Goal: Task Accomplishment & Management: Complete application form

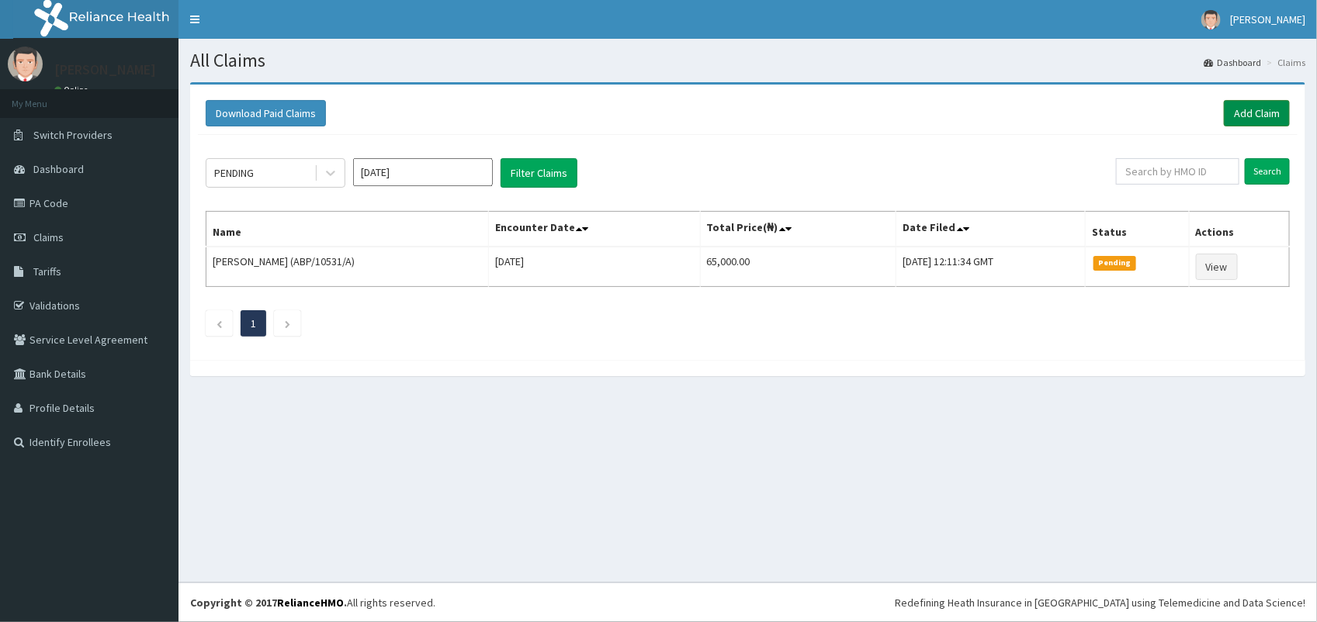
click at [1270, 106] on link "Add Claim" at bounding box center [1256, 113] width 66 height 26
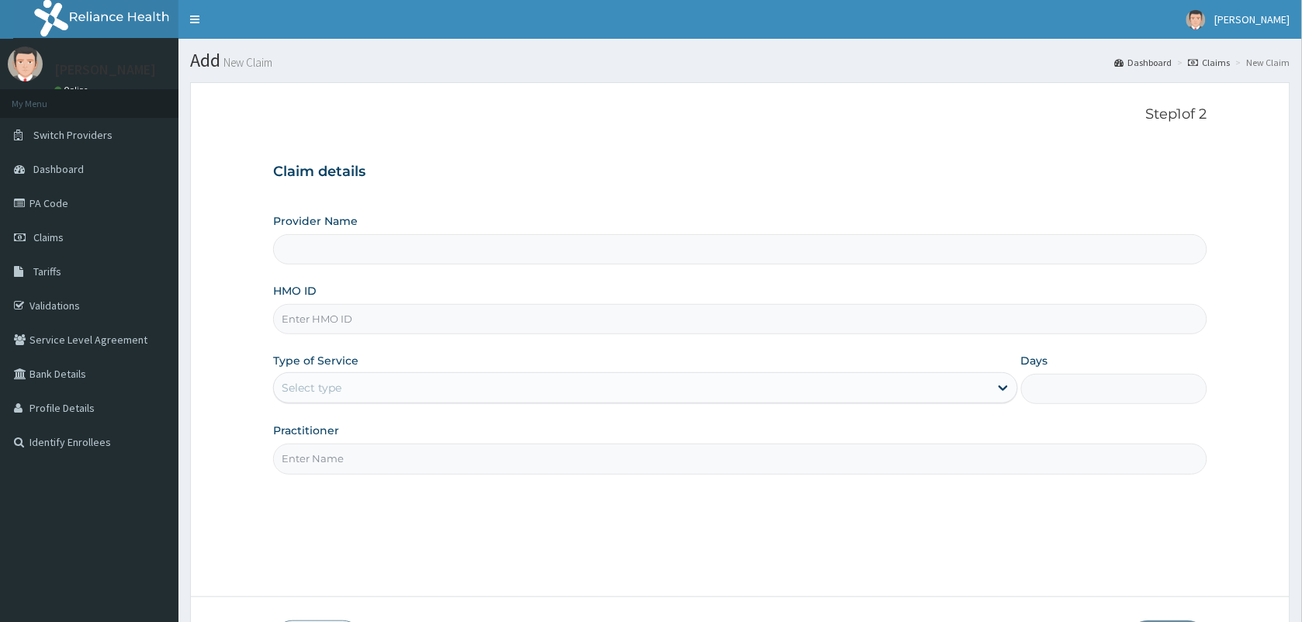
type input "VISION PLANET EYE CARE"
click at [384, 319] on input "HMO ID" at bounding box center [740, 319] width 934 height 30
type input "PLL/10025/A"
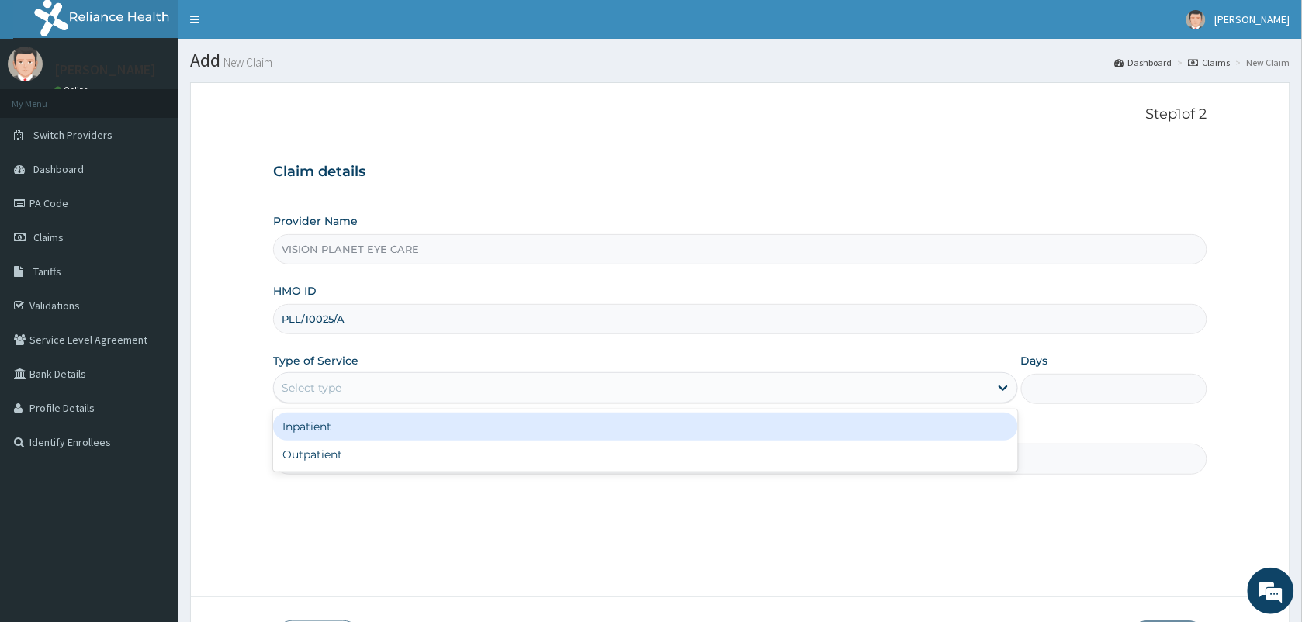
click at [409, 456] on div "Outpatient" at bounding box center [645, 455] width 745 height 28
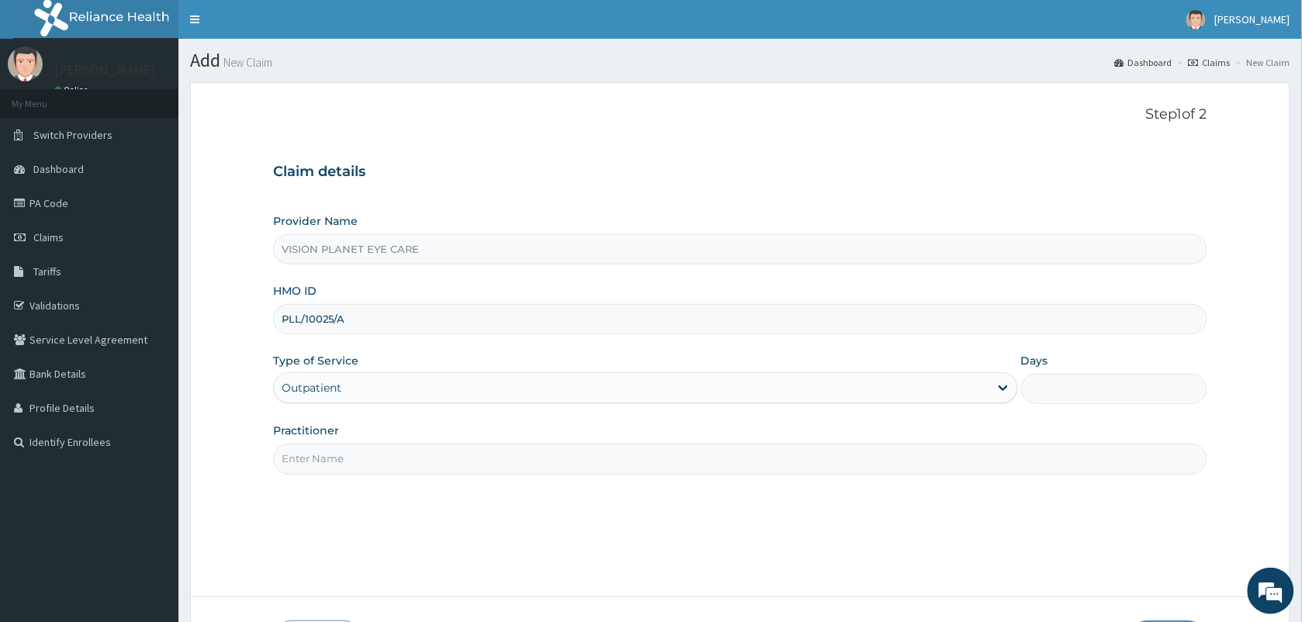
type input "1"
click at [409, 472] on input "Practitioner" at bounding box center [740, 459] width 934 height 30
type input "DR NDIDI="
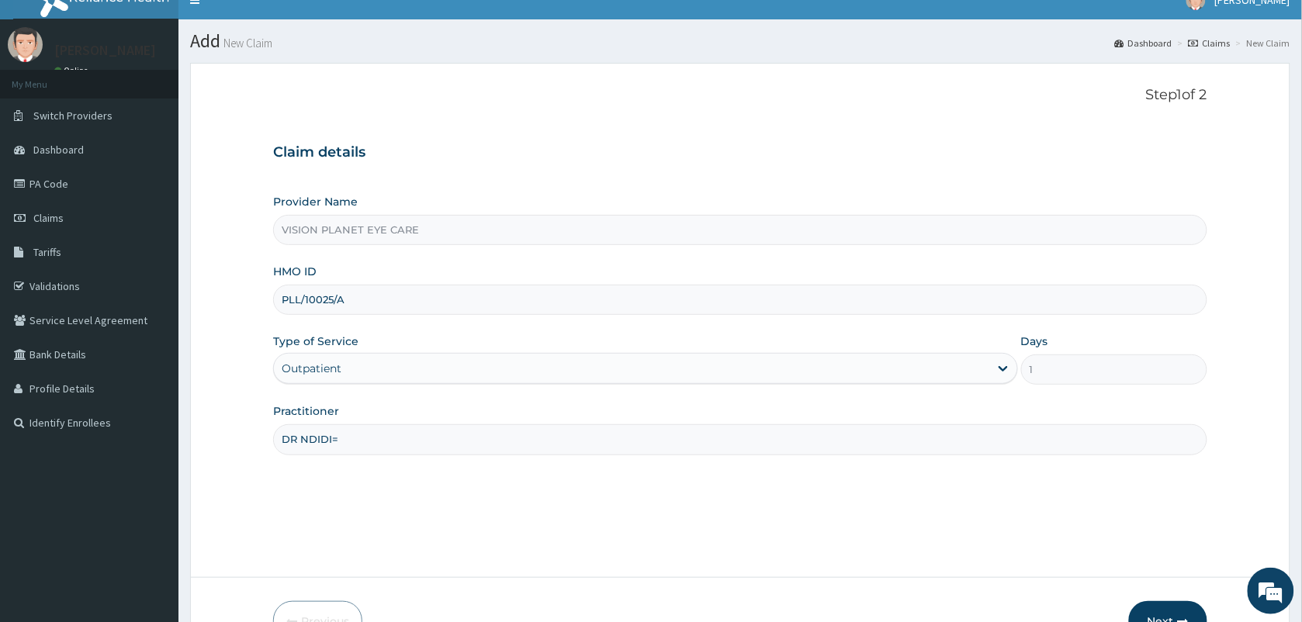
scroll to position [114, 0]
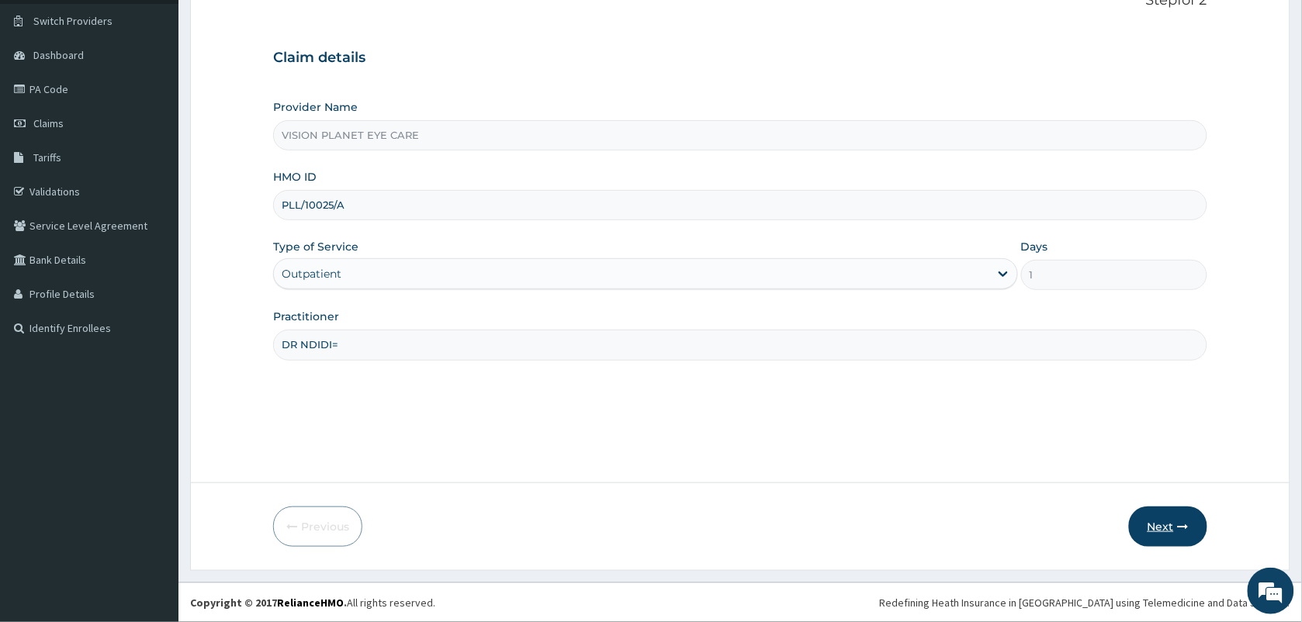
click at [1178, 524] on icon "button" at bounding box center [1183, 526] width 11 height 11
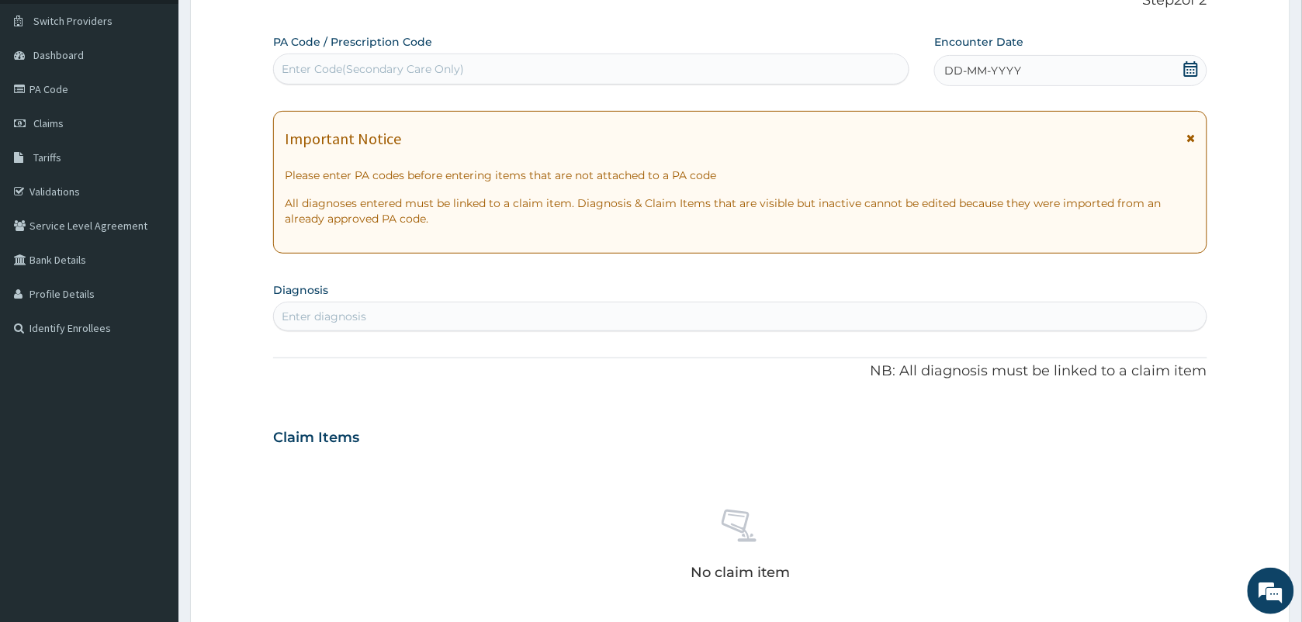
click at [1192, 55] on div "DD-MM-YYYY" at bounding box center [1070, 70] width 272 height 31
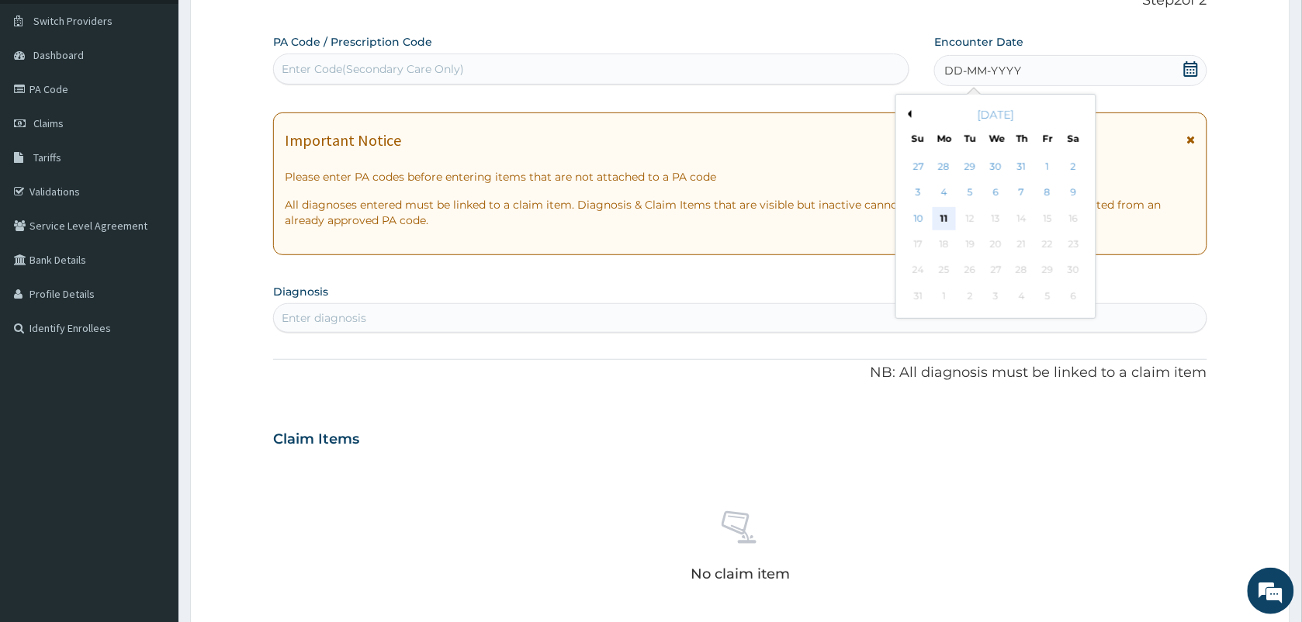
click at [944, 218] on div "11" at bounding box center [944, 218] width 23 height 23
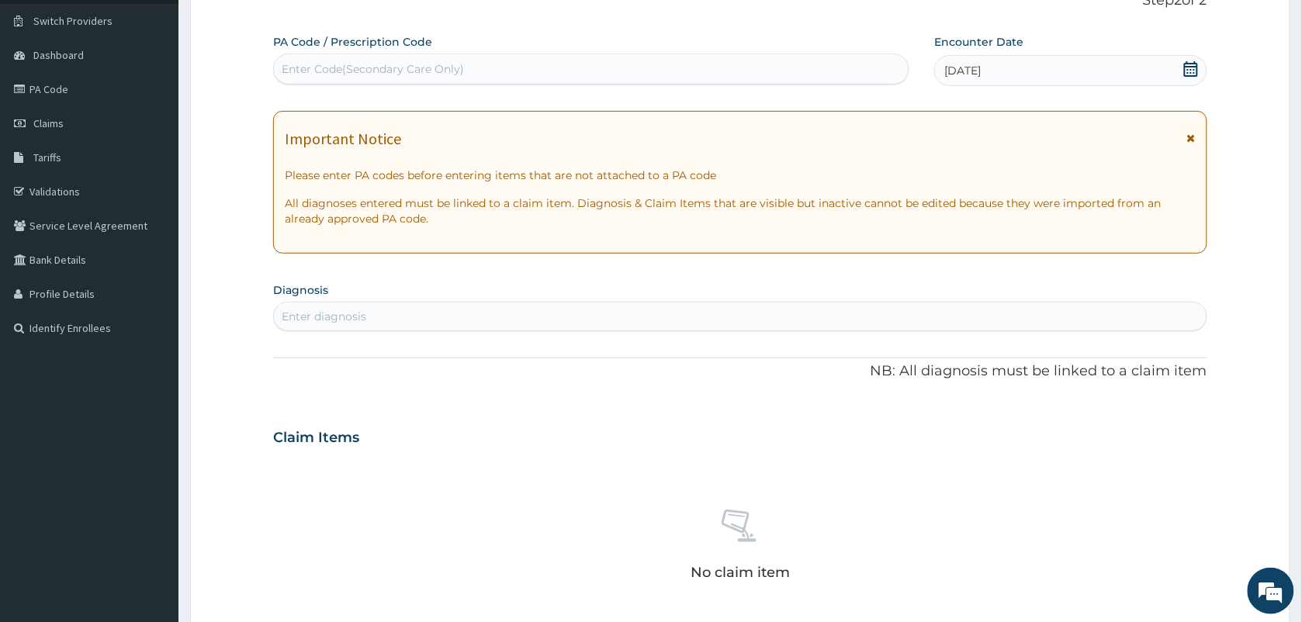
paste input "PA/8ECBBF"
type input "PA/8ECBBF"
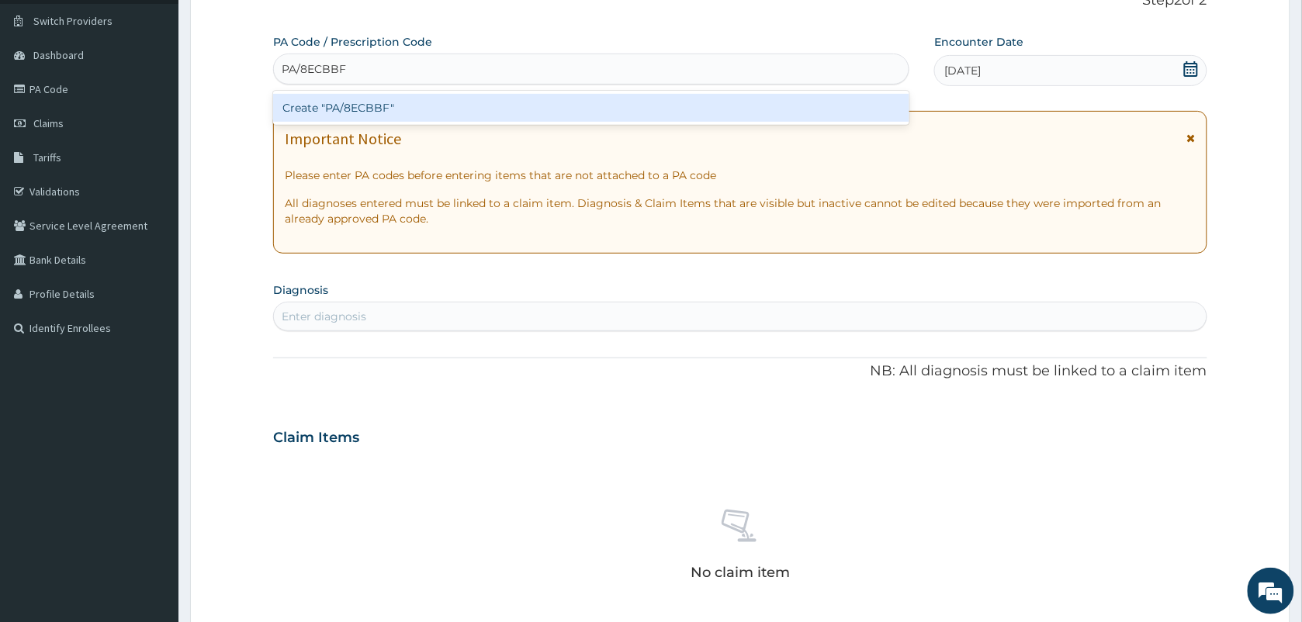
click at [408, 102] on div "Create "PA/8ECBBF"" at bounding box center [591, 108] width 636 height 28
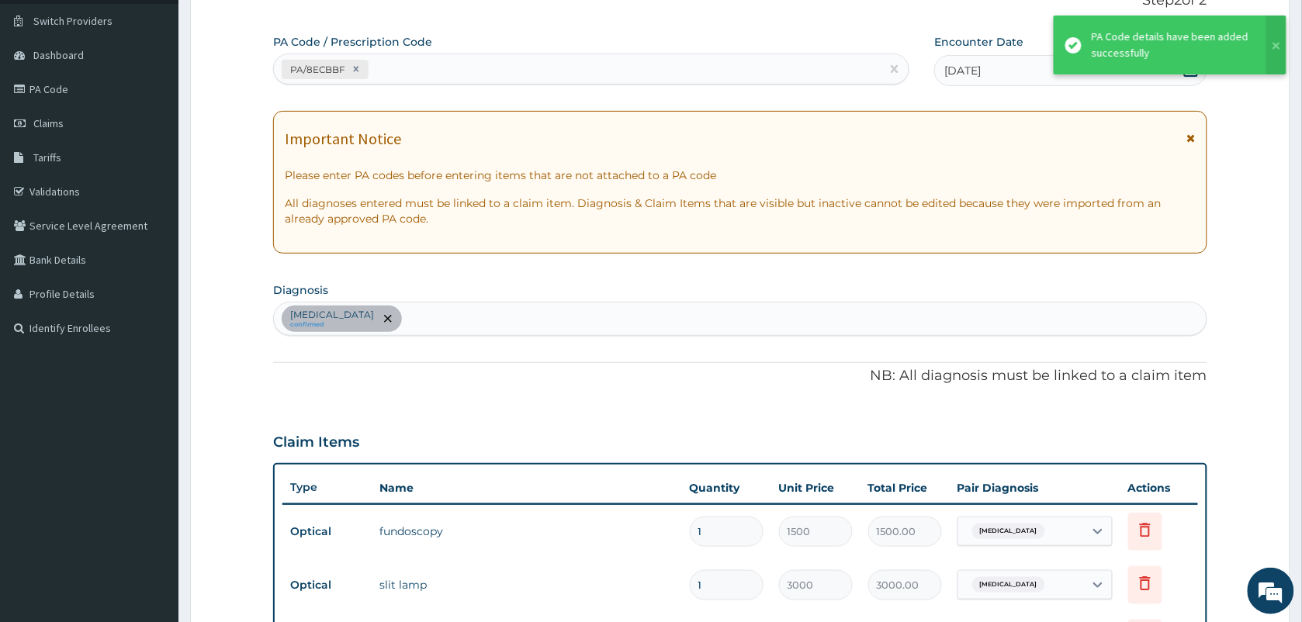
scroll to position [601, 0]
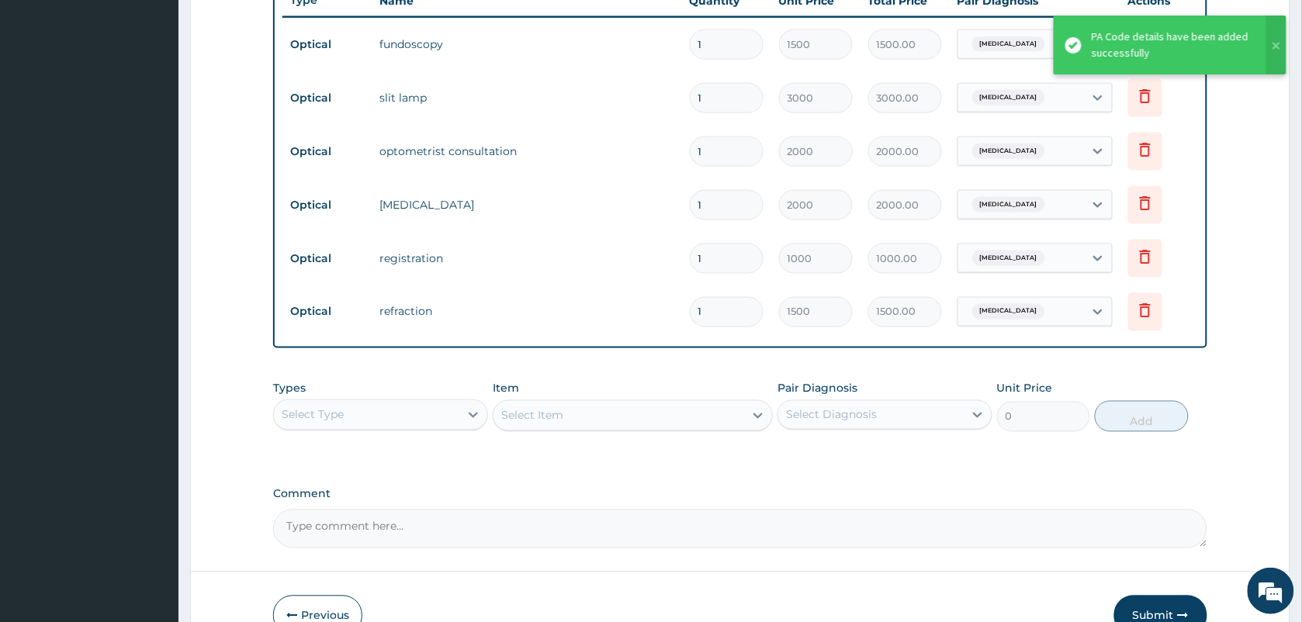
click at [1203, 47] on div "PA Code details have been added successfully" at bounding box center [1172, 45] width 160 height 33
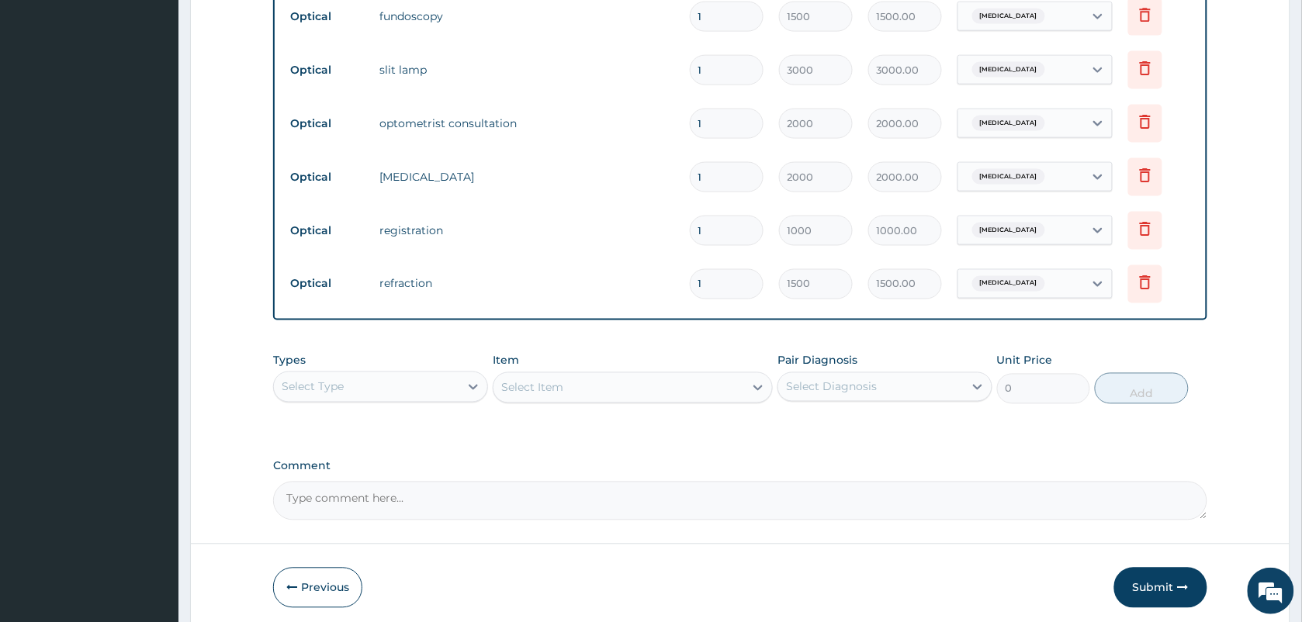
scroll to position [689, 0]
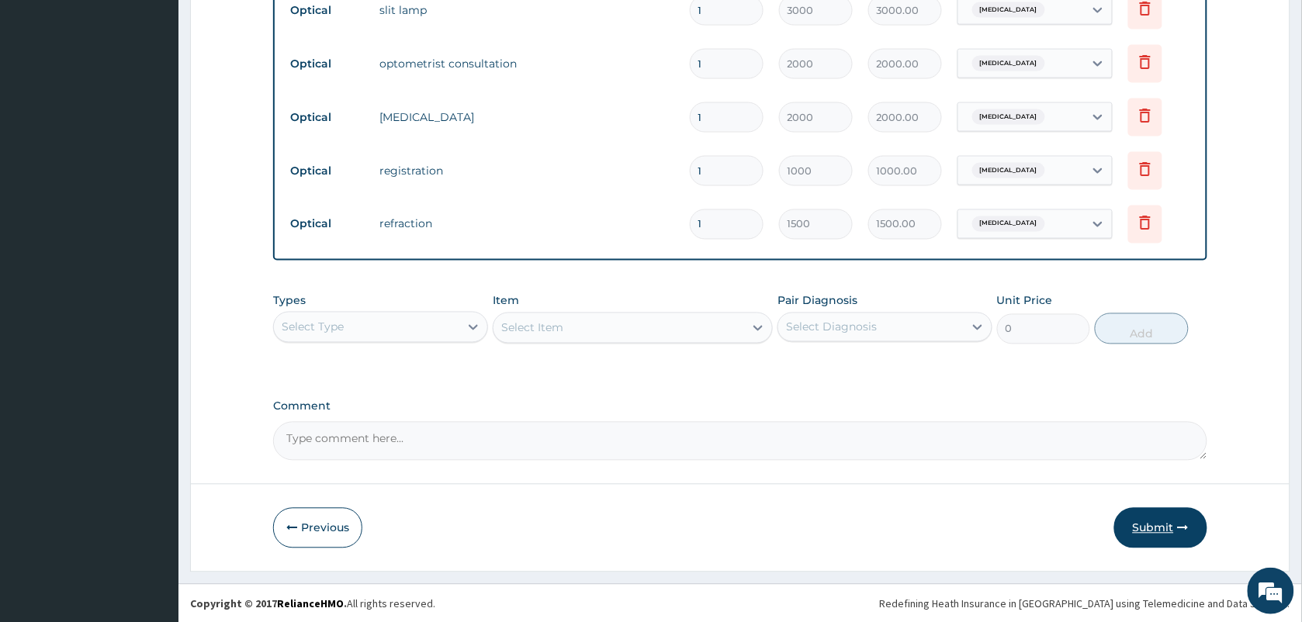
click at [1168, 521] on button "Submit" at bounding box center [1160, 528] width 93 height 40
